Goal: Find specific page/section: Find specific page/section

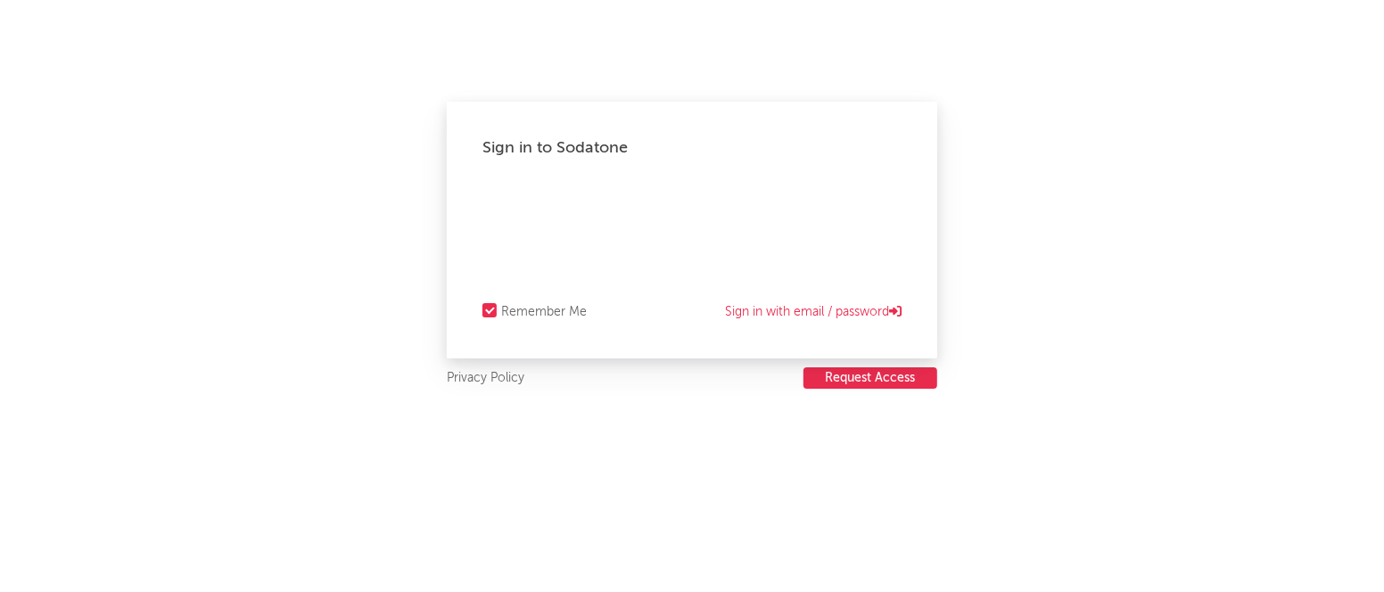
select select "recorded_music"
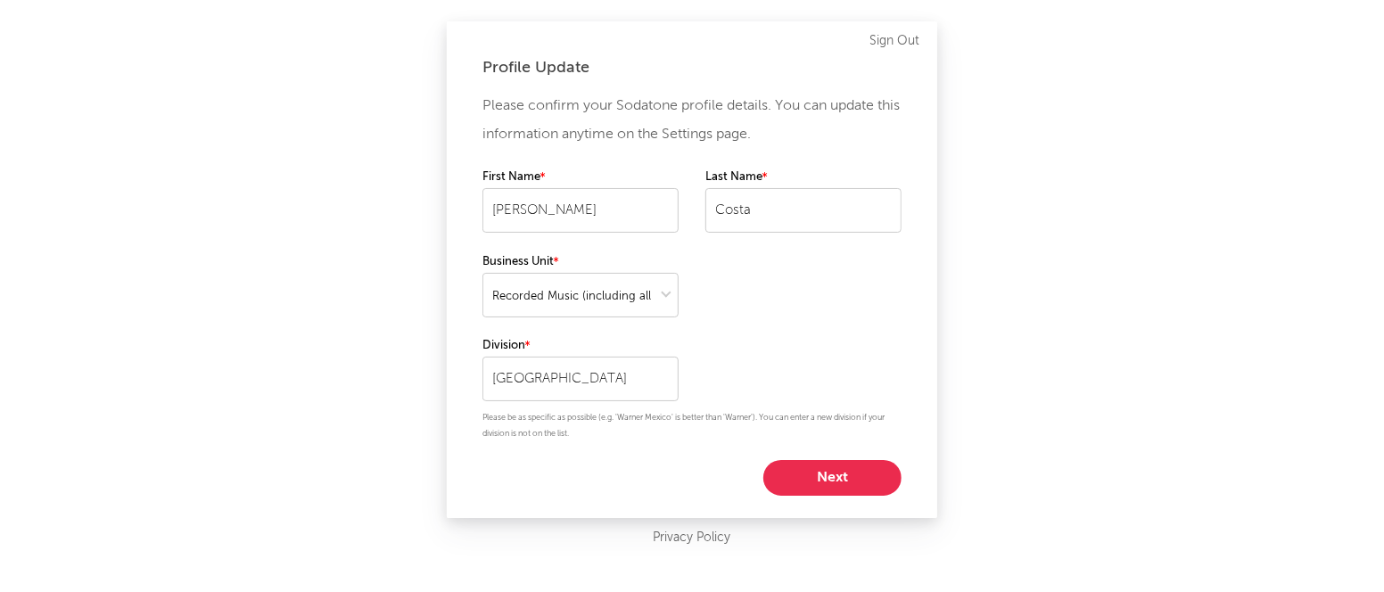
click at [857, 485] on button "Next" at bounding box center [833, 478] width 138 height 36
select select "manager"
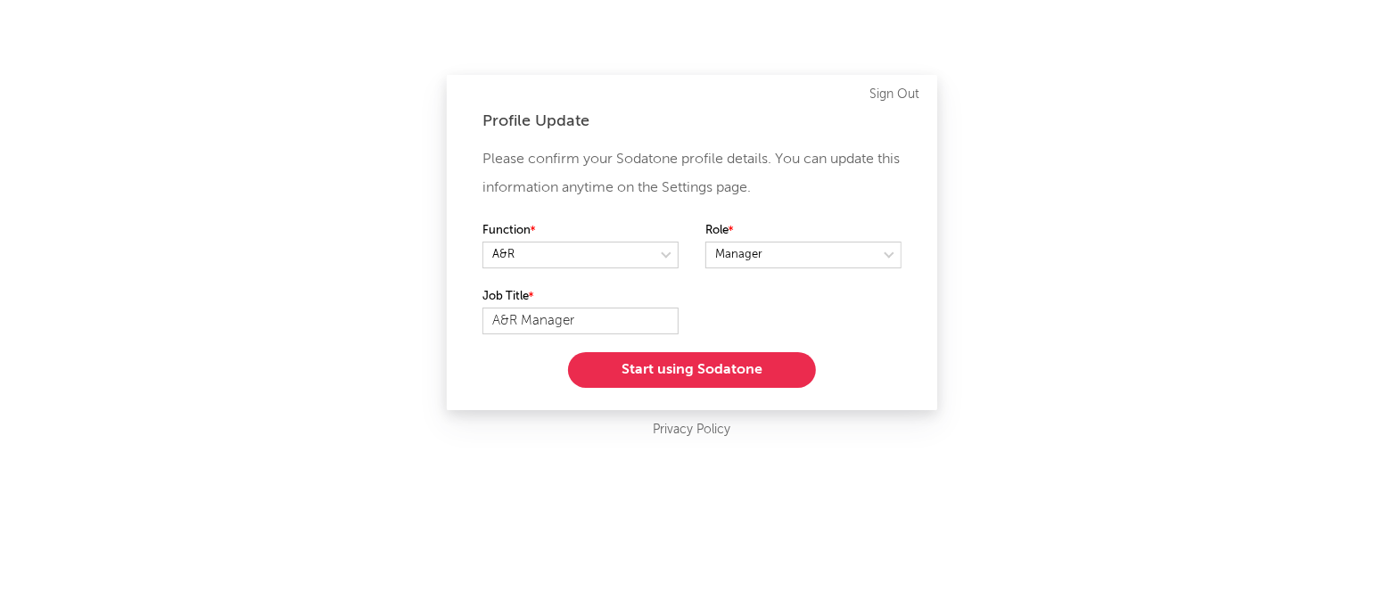
click at [722, 378] on button "Start using Sodatone" at bounding box center [692, 370] width 248 height 36
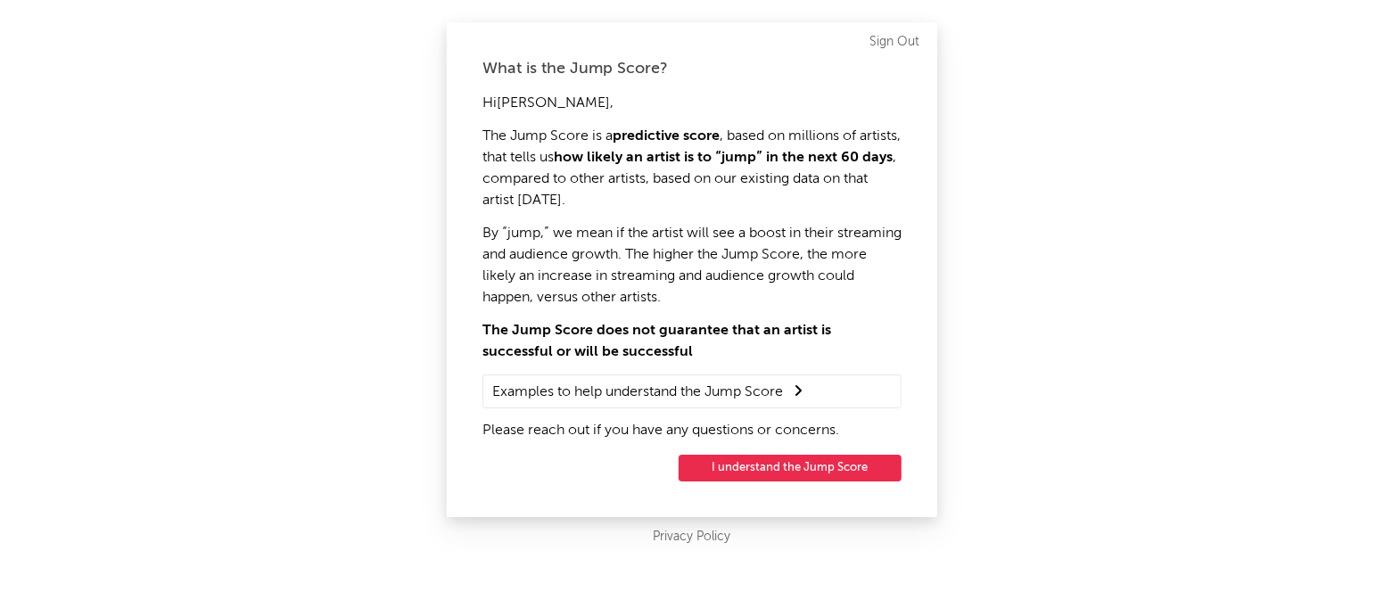
click at [775, 469] on button "I understand the Jump Score" at bounding box center [790, 468] width 223 height 27
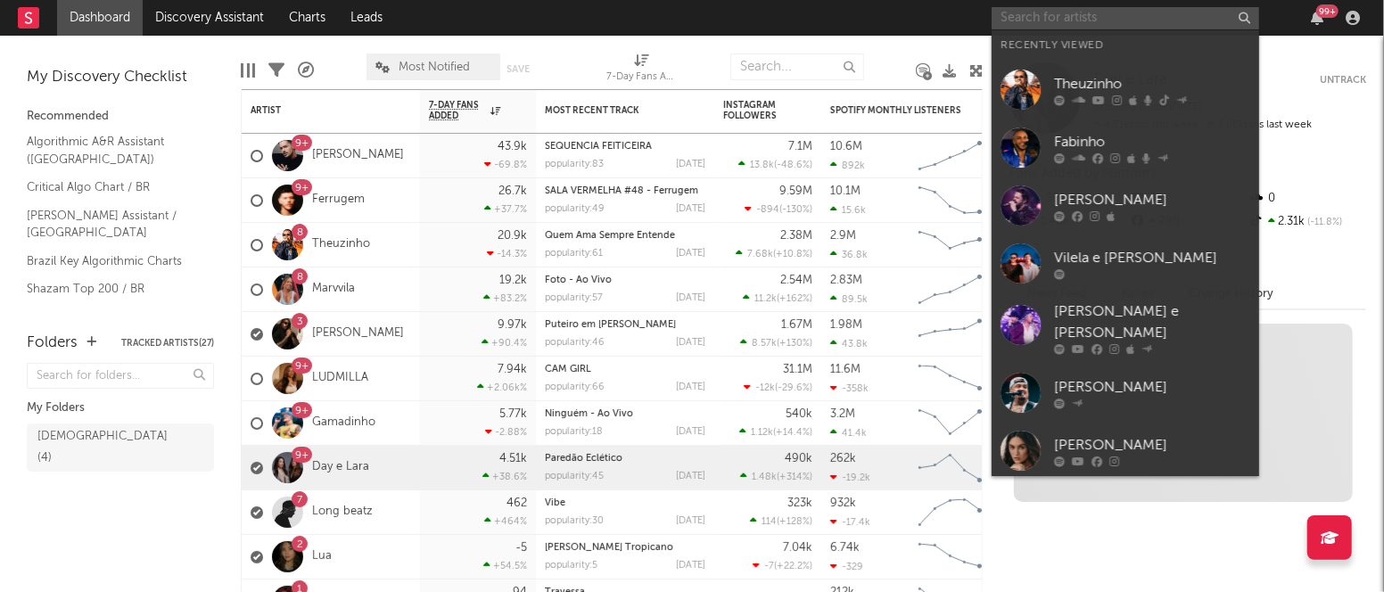
click at [1028, 17] on input "text" at bounding box center [1126, 18] width 268 height 22
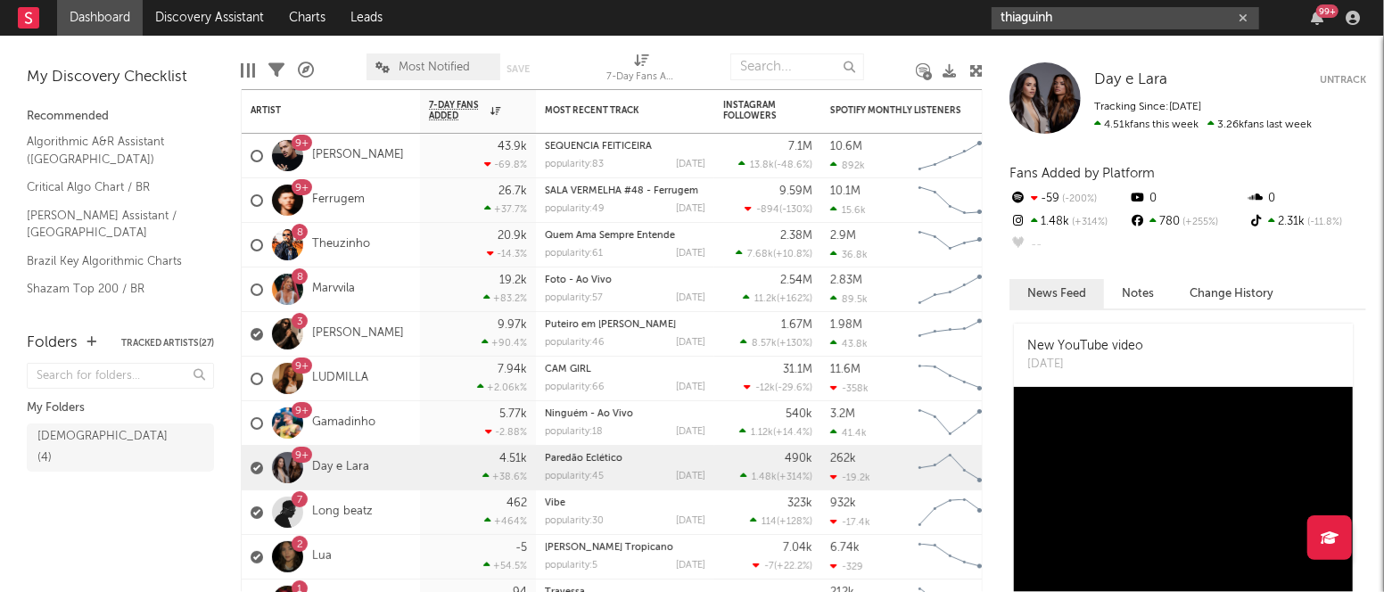
type input "thiaguinh"
